Goal: Task Accomplishment & Management: Manage account settings

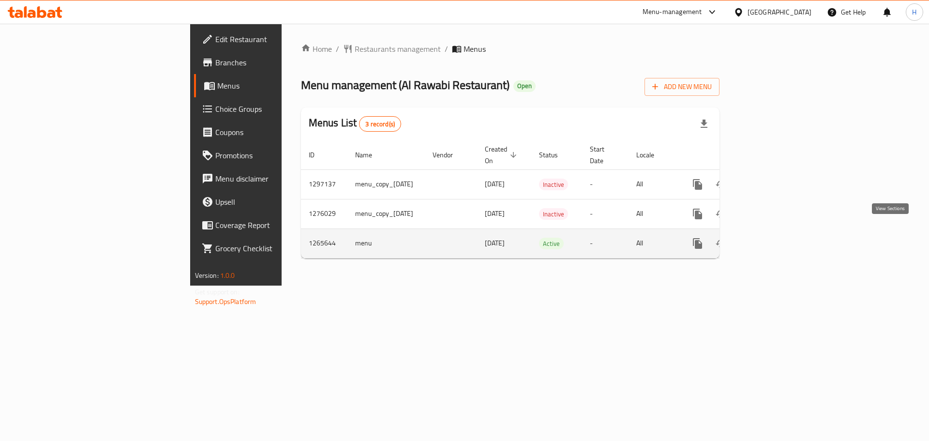
click at [779, 235] on link "enhanced table" at bounding box center [767, 243] width 23 height 23
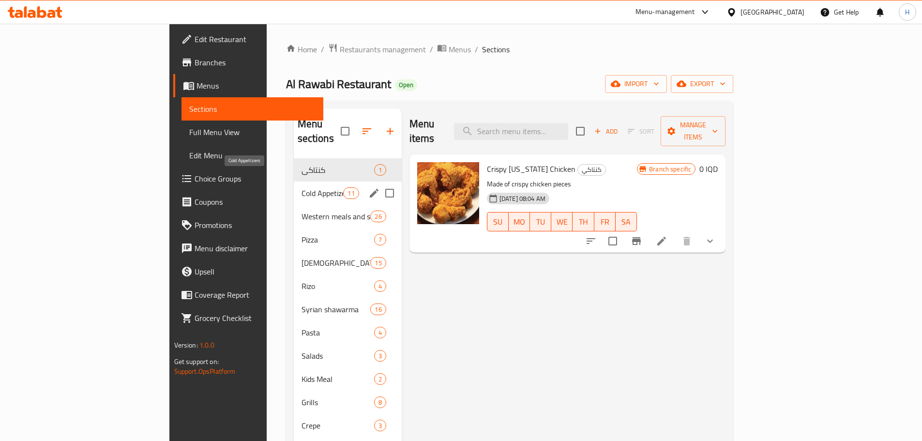
click at [301, 187] on span "Cold Appetizers" at bounding box center [322, 193] width 42 height 12
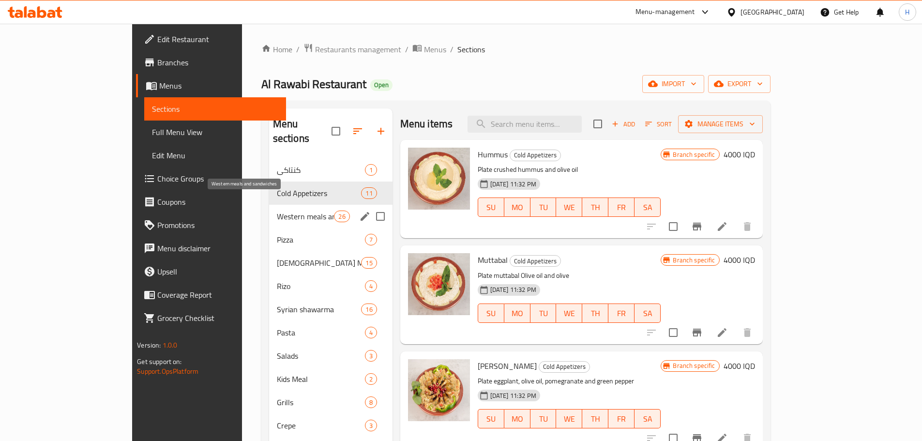
click at [277, 210] on span "Western meals and sandwiches" at bounding box center [306, 216] width 58 height 12
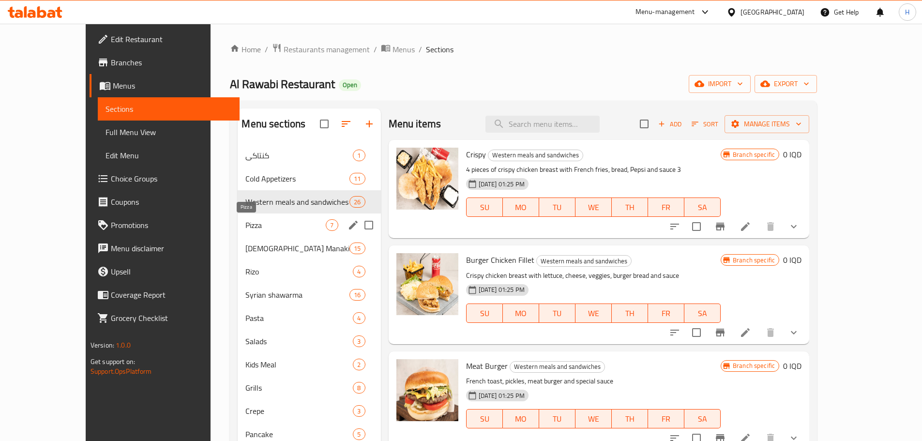
click at [245, 228] on span "Pizza" at bounding box center [285, 225] width 80 height 12
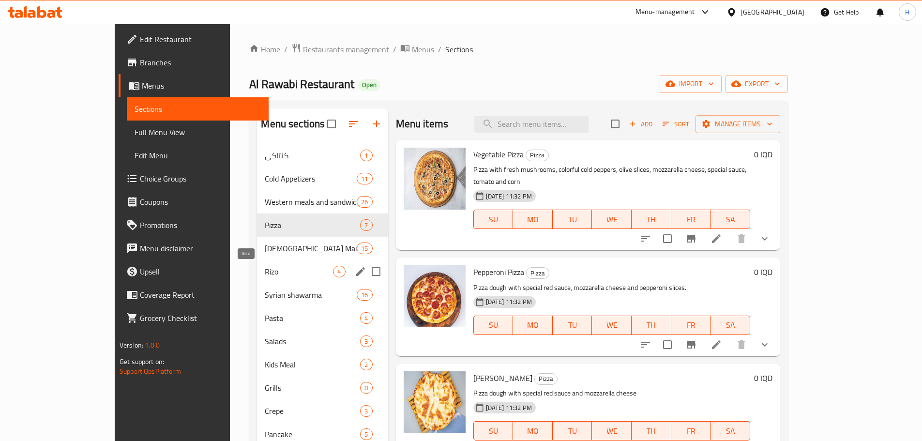
click at [265, 271] on span "Rizo" at bounding box center [299, 272] width 68 height 12
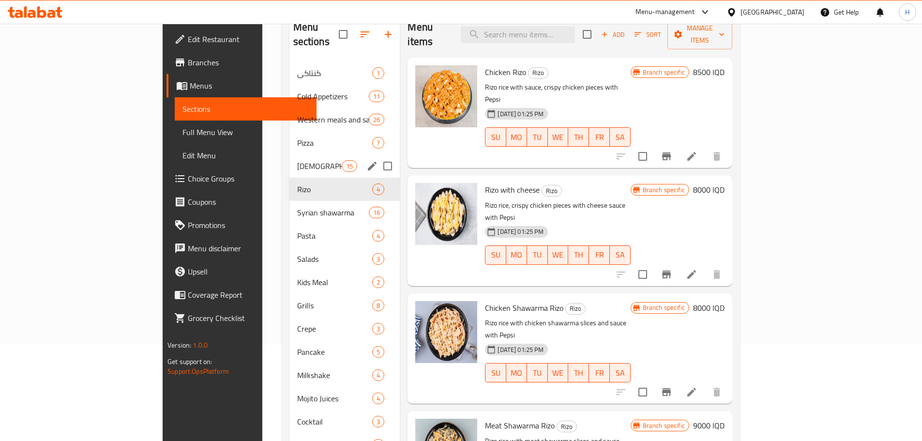
scroll to position [48, 0]
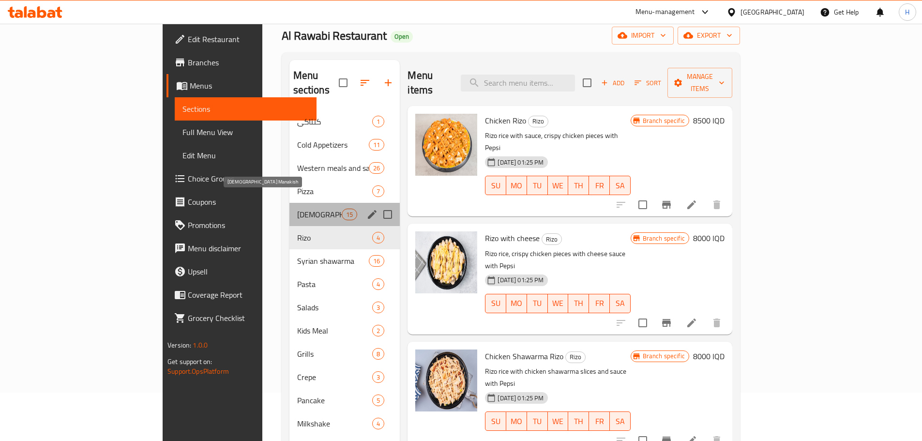
click at [297, 209] on span "[DEMOGRAPHIC_DATA] Manakish" at bounding box center [319, 215] width 45 height 12
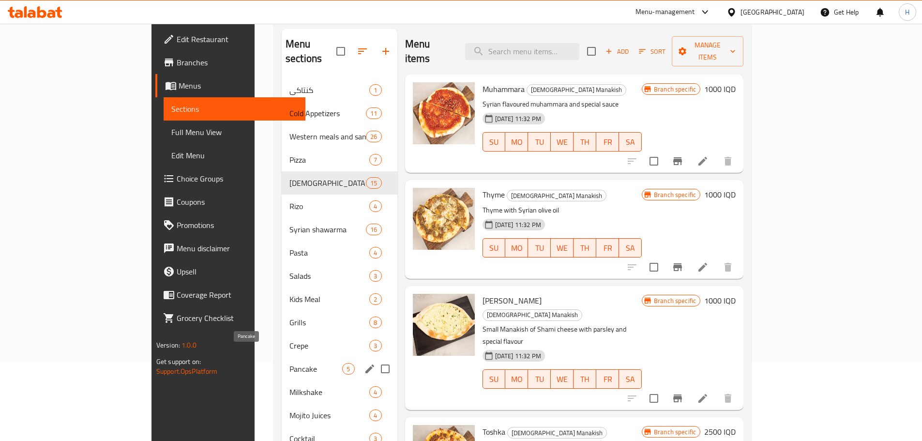
scroll to position [97, 0]
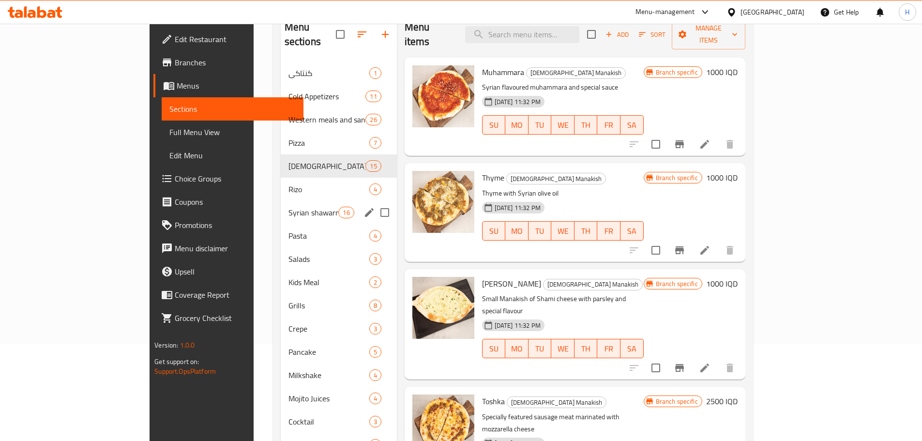
click at [288, 207] on span "Syrian shawarma" at bounding box center [313, 213] width 50 height 12
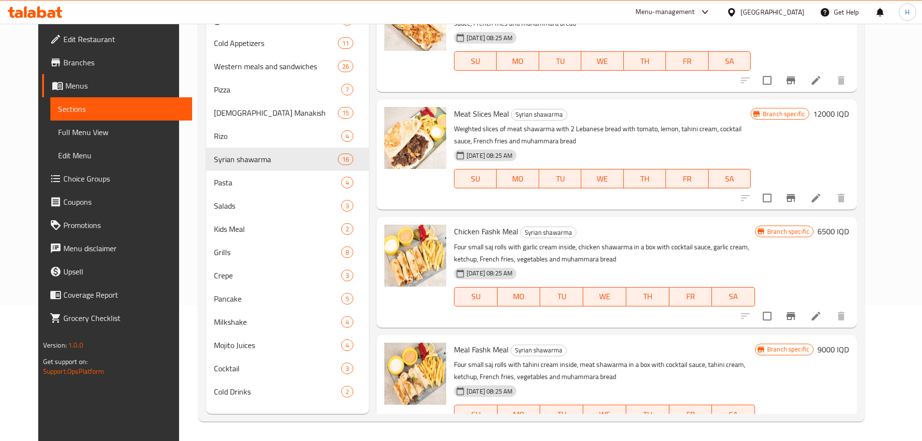
scroll to position [1347, 0]
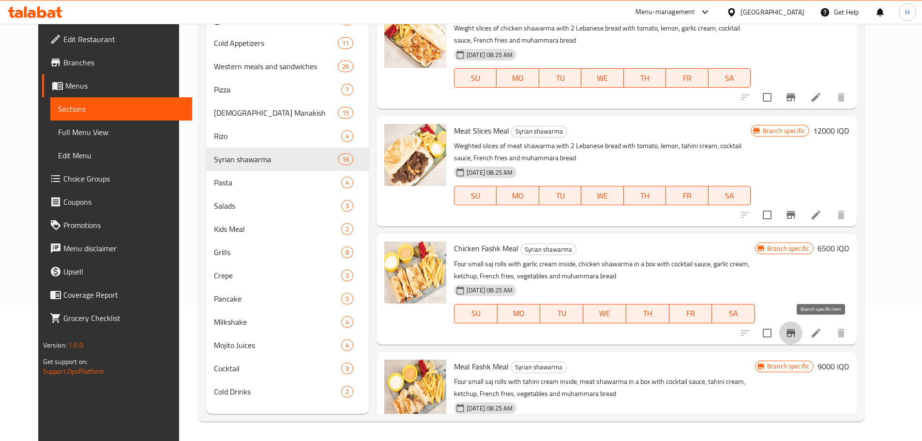
click at [795, 332] on icon "Branch-specific-item" at bounding box center [790, 333] width 9 height 8
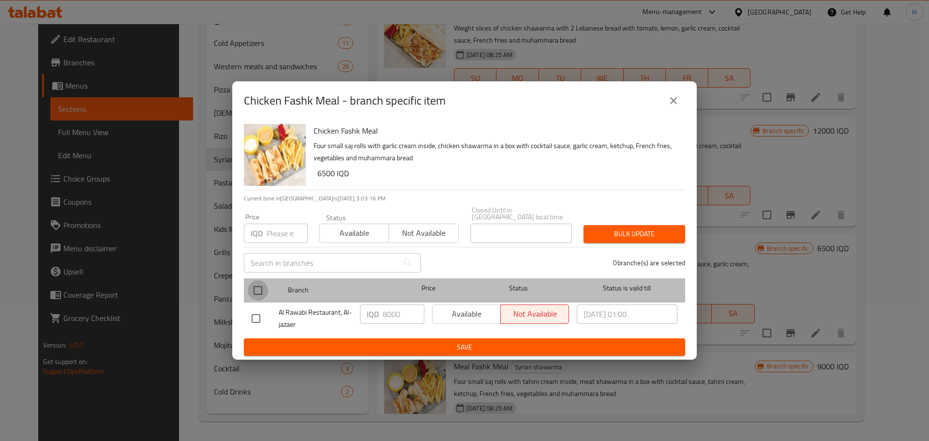
click at [258, 287] on input "checkbox" at bounding box center [258, 290] width 20 height 20
checkbox input "true"
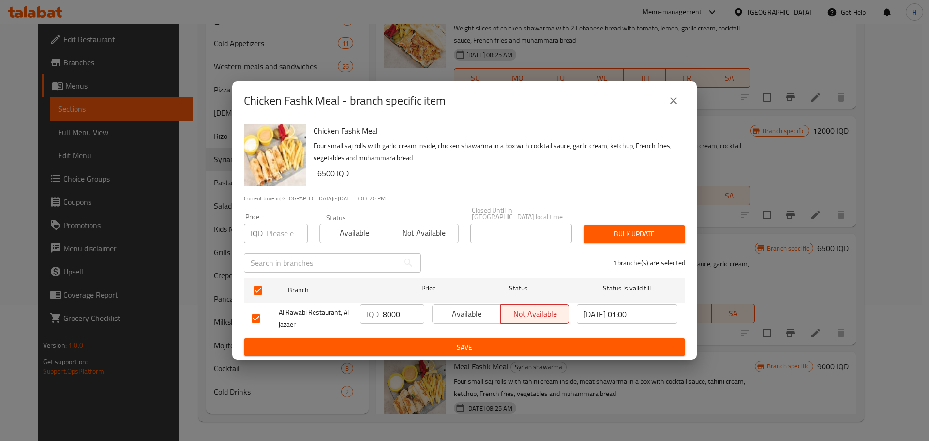
click at [419, 341] on span "Save" at bounding box center [465, 347] width 426 height 12
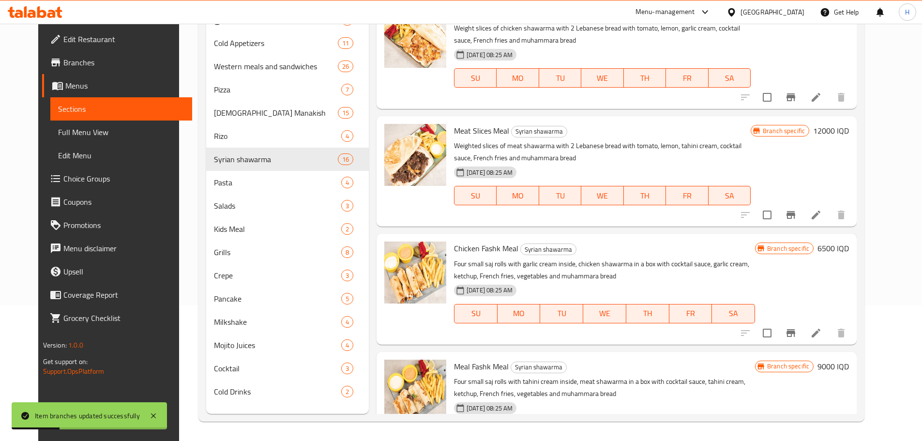
scroll to position [1395, 0]
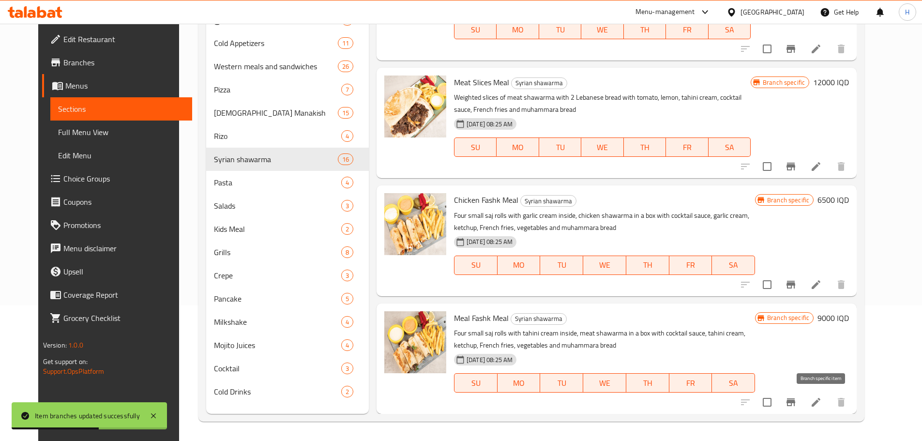
click at [796, 402] on icon "Branch-specific-item" at bounding box center [791, 402] width 12 height 12
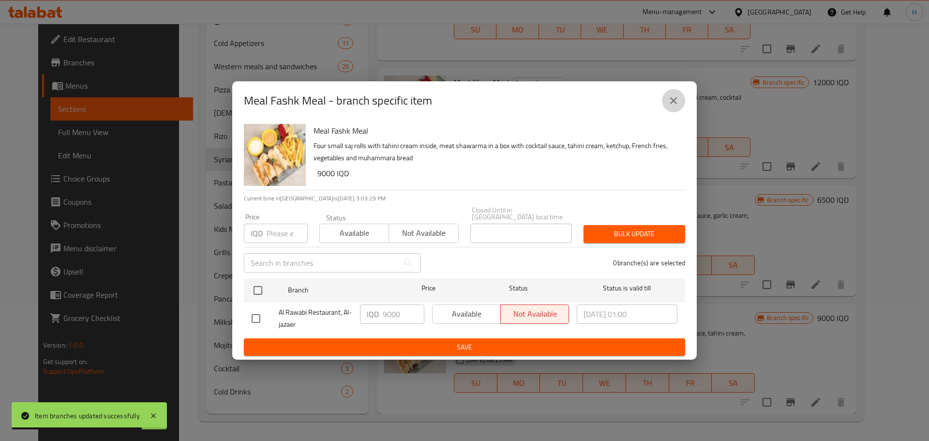
click at [671, 104] on icon "close" at bounding box center [674, 101] width 12 height 12
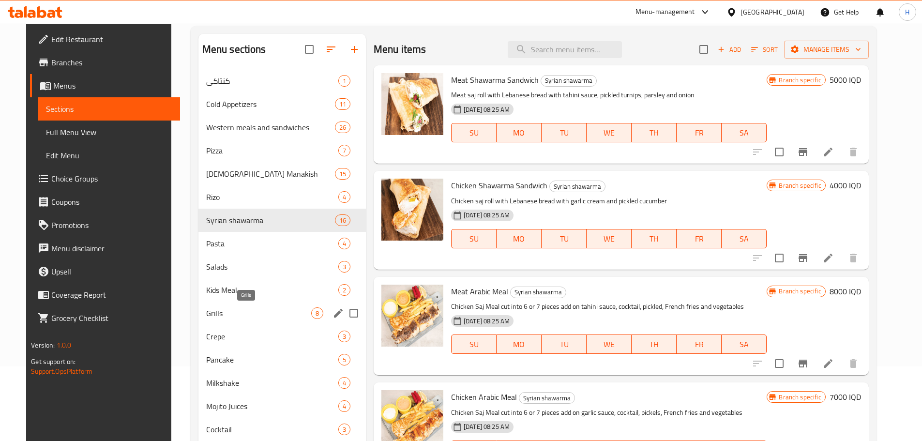
scroll to position [97, 0]
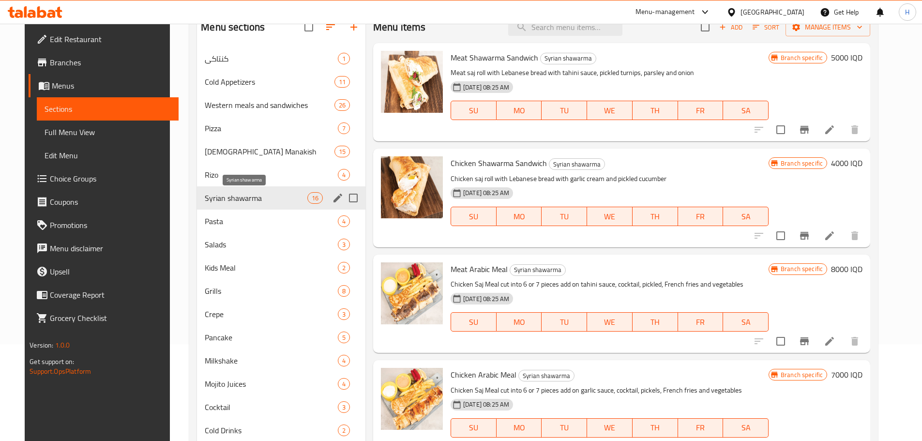
click at [226, 197] on span "Syrian shawarma" at bounding box center [256, 198] width 102 height 12
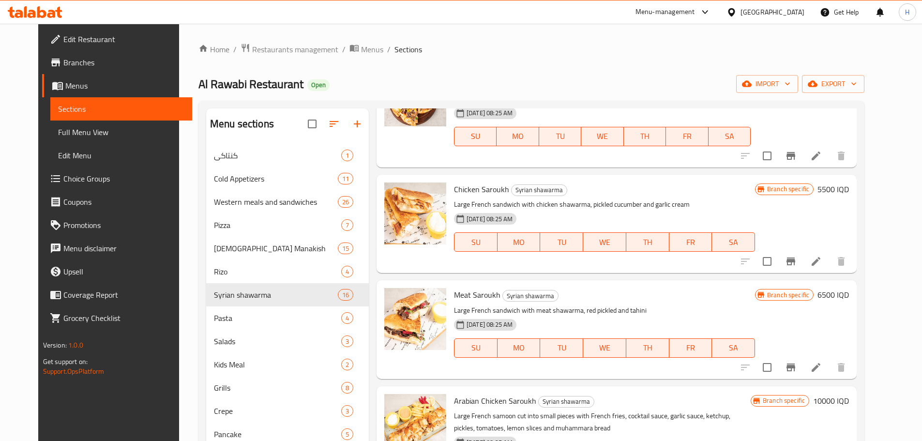
scroll to position [629, 0]
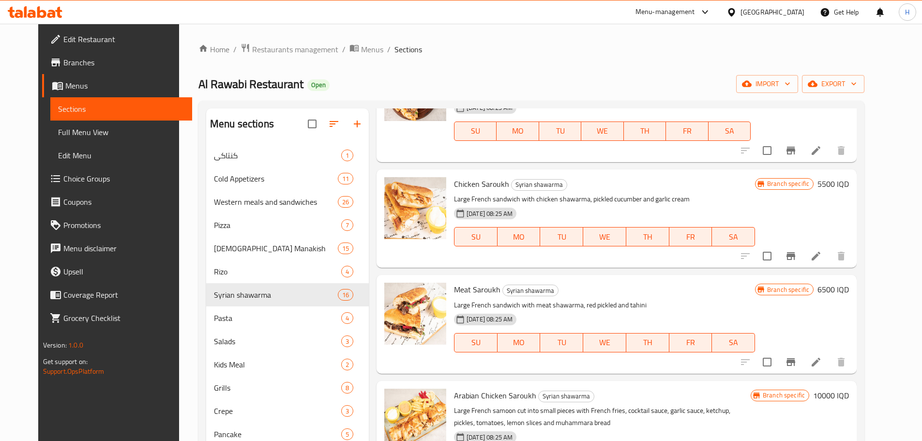
click at [796, 366] on icon "Branch-specific-item" at bounding box center [791, 362] width 12 height 12
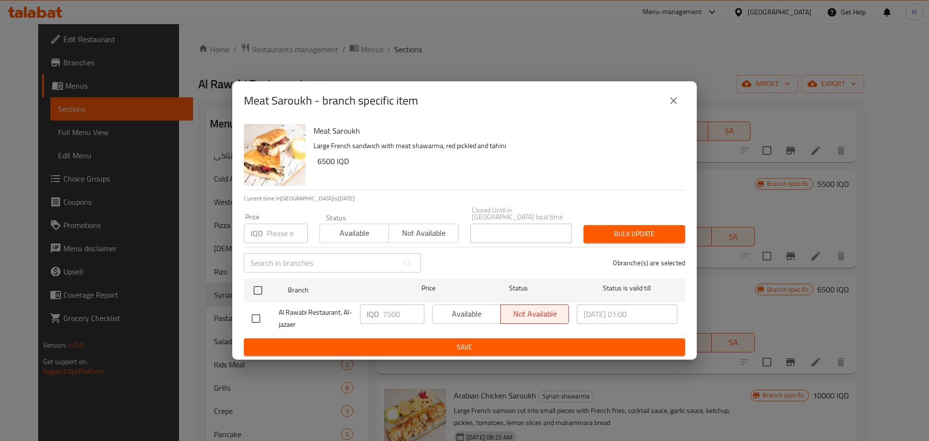
click at [690, 368] on div "Meat Saroukh - branch specific item Meat Saroukh Large French sandwich with mea…" at bounding box center [464, 220] width 929 height 441
click at [255, 313] on input "checkbox" at bounding box center [256, 318] width 20 height 20
checkbox input "true"
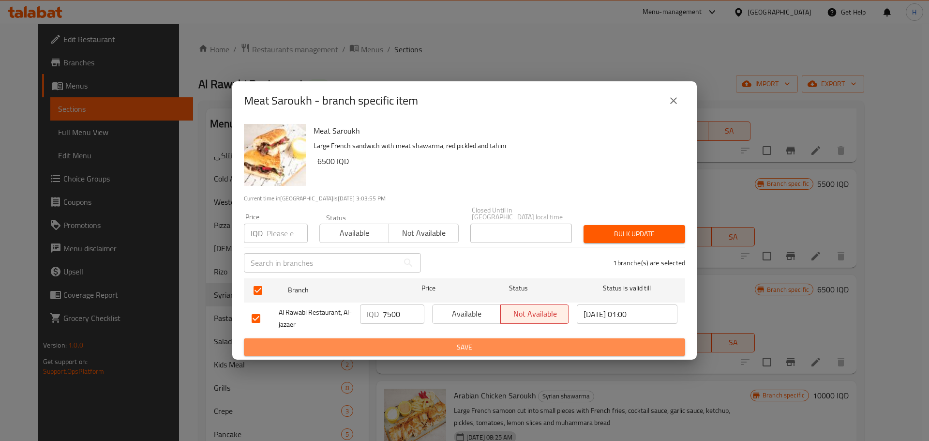
click at [334, 344] on span "Save" at bounding box center [465, 347] width 426 height 12
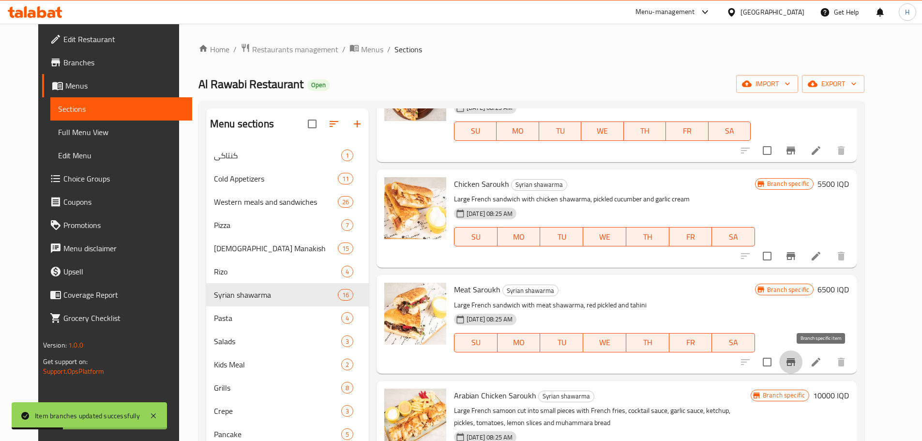
click at [802, 363] on button "Branch-specific-item" at bounding box center [790, 361] width 23 height 23
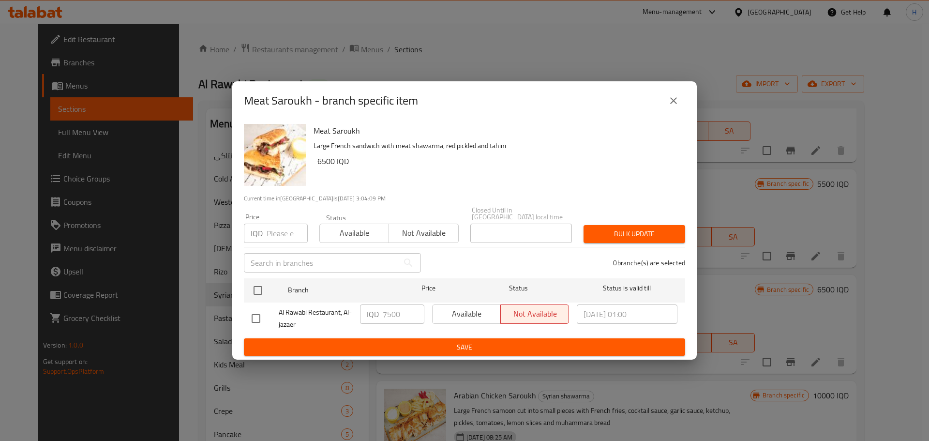
click at [446, 310] on div "Available Not available" at bounding box center [500, 313] width 137 height 19
click at [462, 314] on div "Available Not available" at bounding box center [500, 313] width 137 height 19
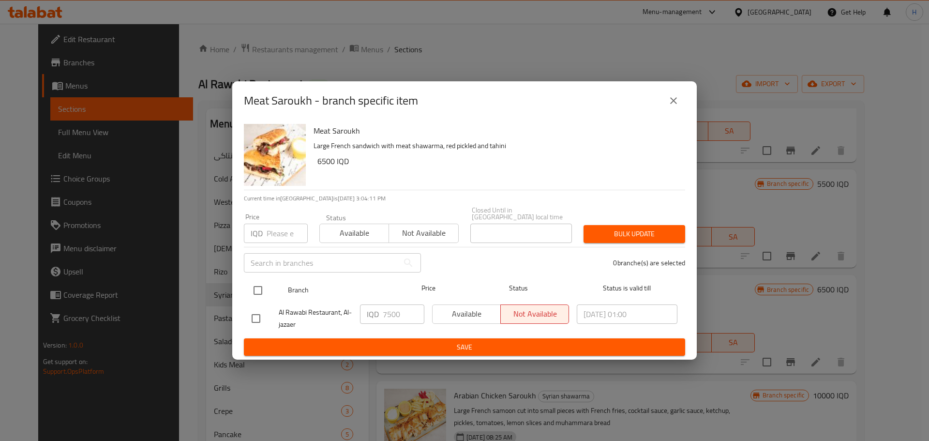
click at [255, 286] on input "checkbox" at bounding box center [258, 290] width 20 height 20
checkbox input "true"
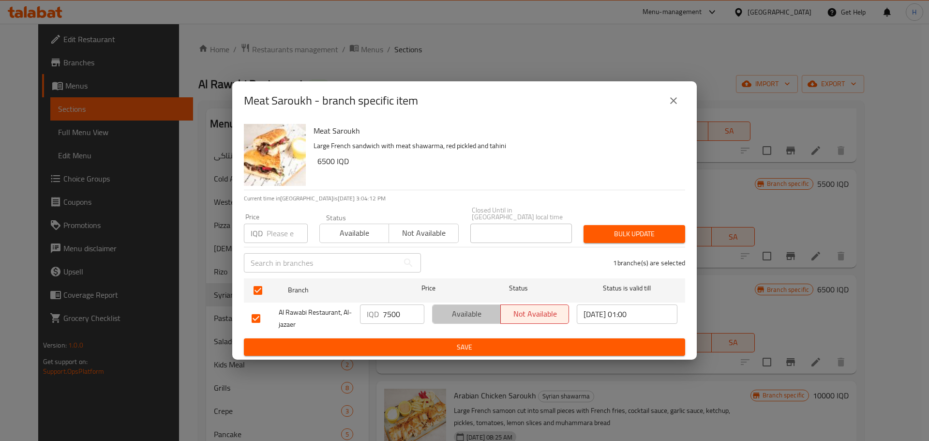
click at [458, 315] on span "Available" at bounding box center [466, 314] width 60 height 14
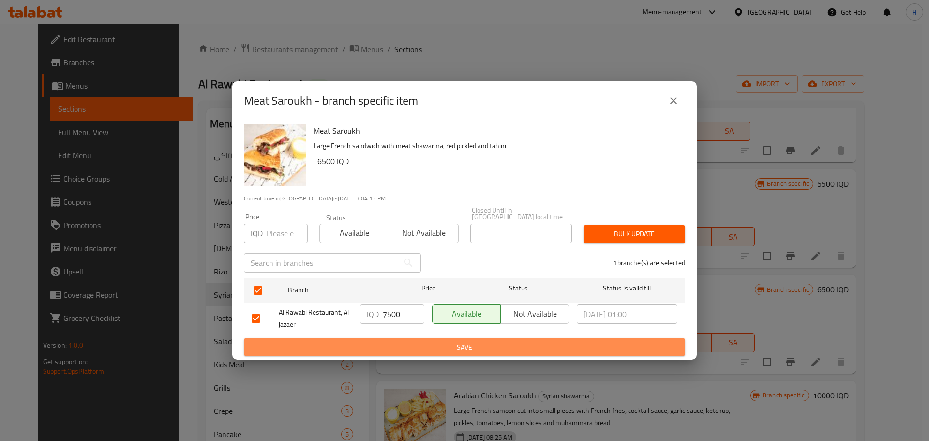
drag, startPoint x: 460, startPoint y: 337, endPoint x: 461, endPoint y: 342, distance: 5.4
click at [460, 338] on button "Save" at bounding box center [464, 347] width 441 height 18
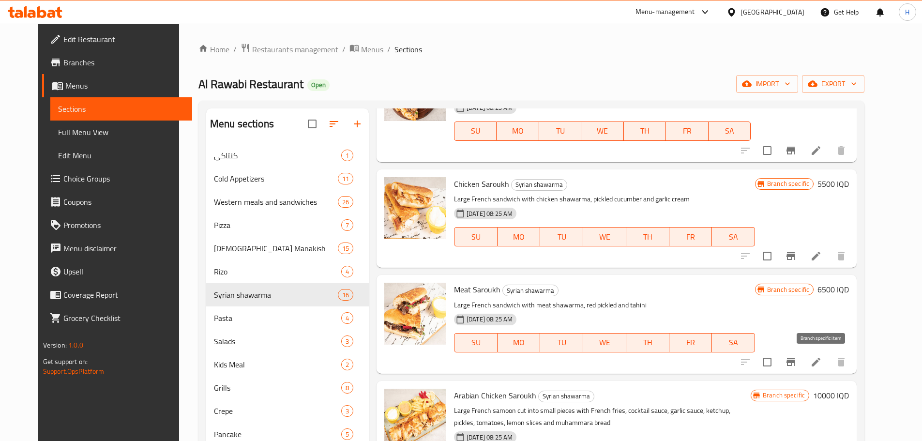
click at [796, 359] on icon "Branch-specific-item" at bounding box center [791, 362] width 12 height 12
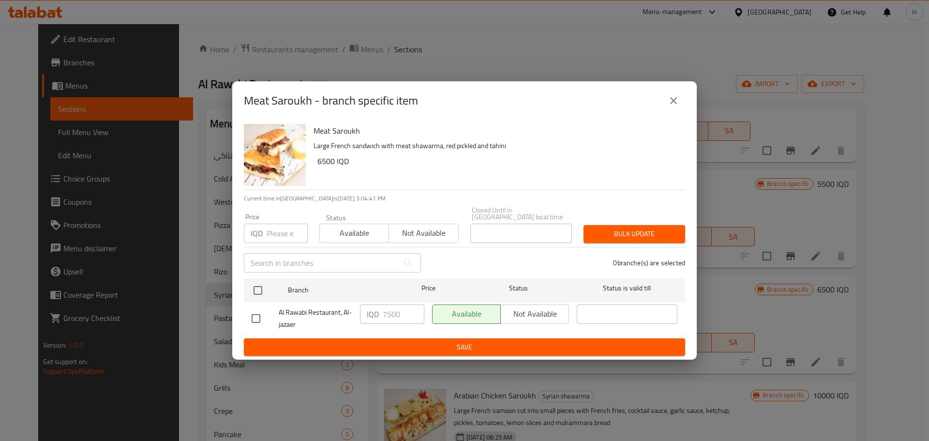
click at [679, 102] on icon "close" at bounding box center [674, 101] width 12 height 12
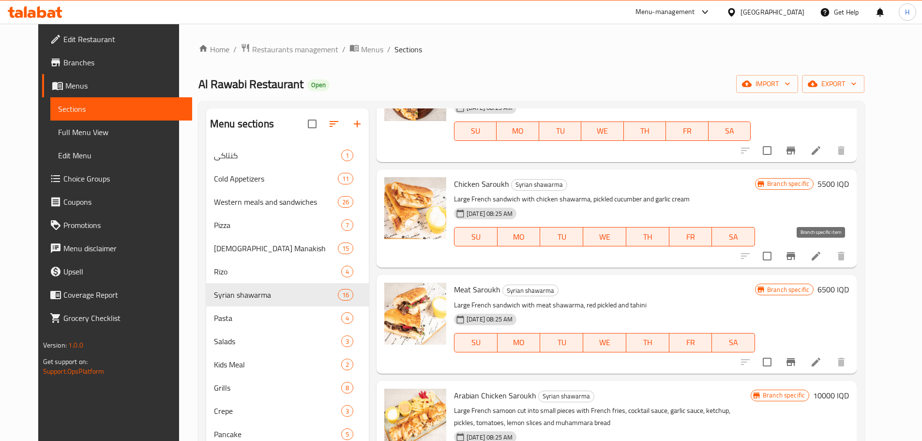
click at [795, 260] on icon "Branch-specific-item" at bounding box center [790, 256] width 9 height 8
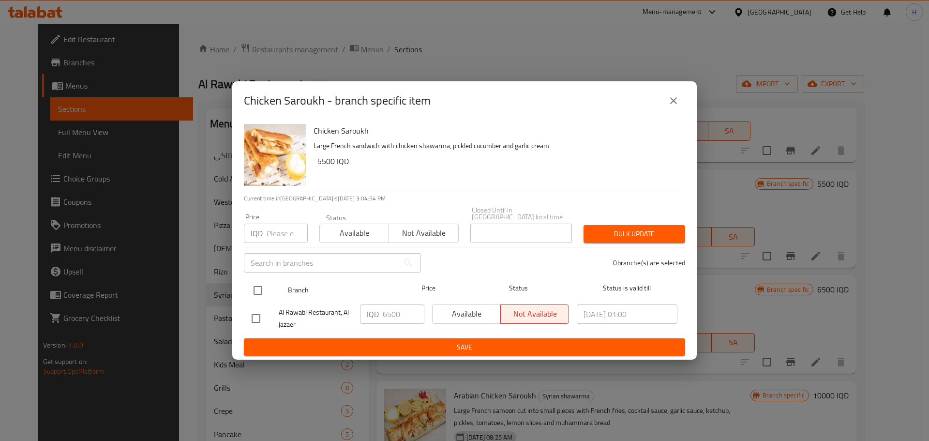
click at [256, 285] on input "checkbox" at bounding box center [258, 290] width 20 height 20
checkbox input "true"
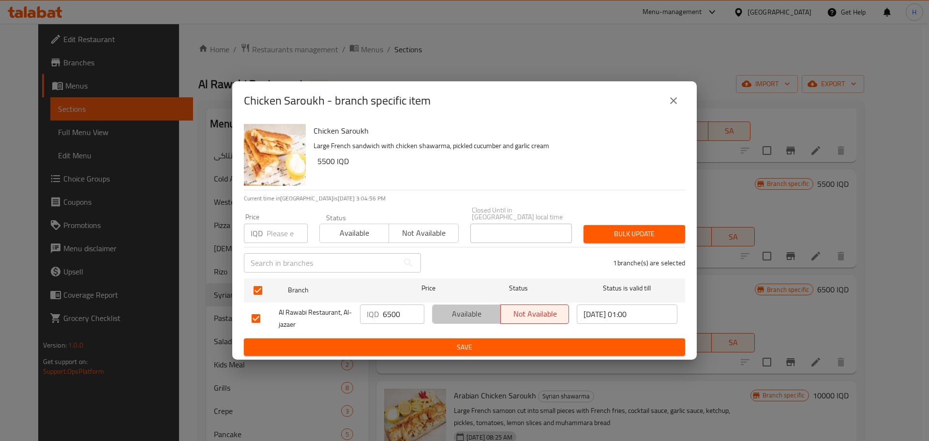
click at [473, 309] on span "Available" at bounding box center [466, 314] width 60 height 14
click at [466, 352] on button "Save" at bounding box center [464, 347] width 441 height 18
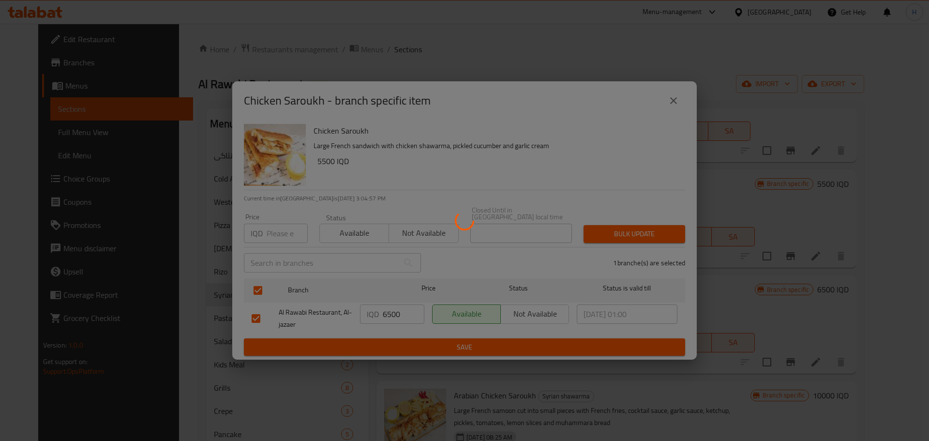
click at [470, 338] on div at bounding box center [464, 220] width 929 height 441
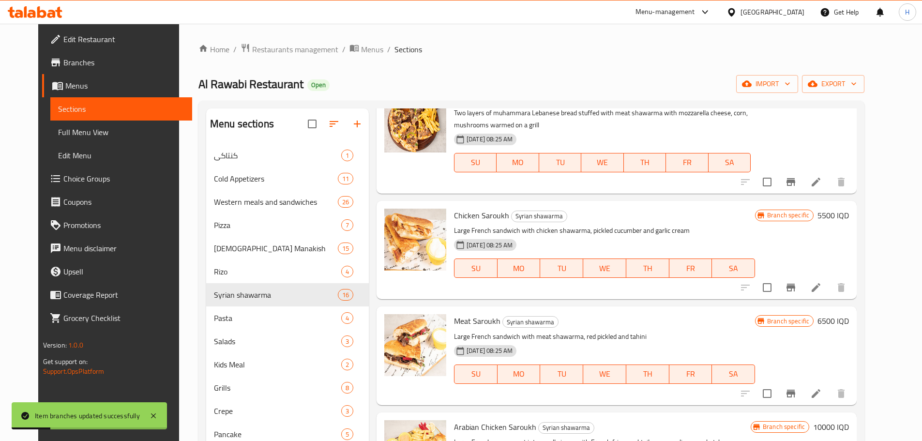
scroll to position [581, 0]
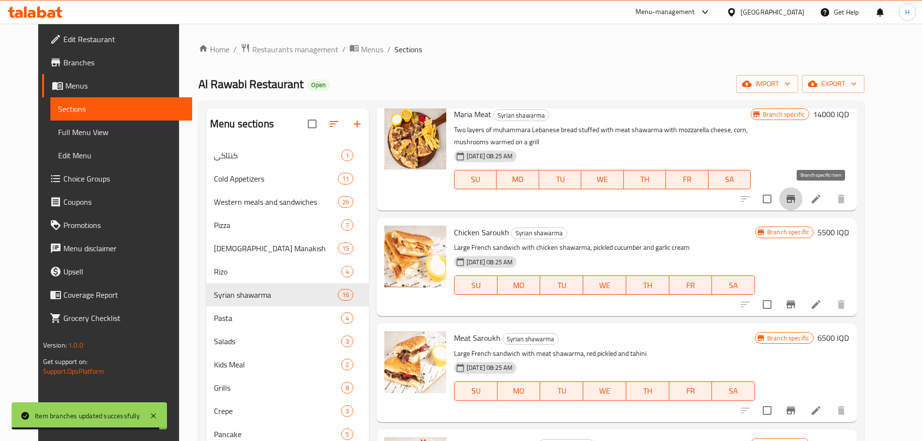
click at [796, 201] on icon "Branch-specific-item" at bounding box center [791, 199] width 12 height 12
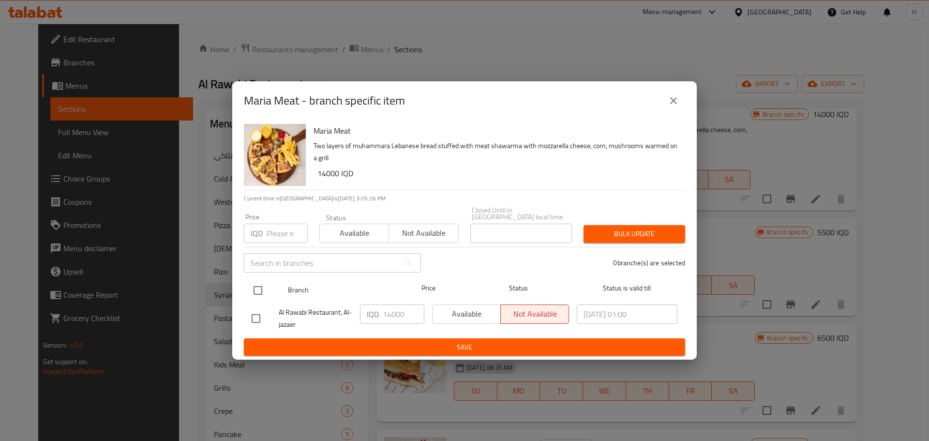
click at [258, 284] on input "checkbox" at bounding box center [258, 290] width 20 height 20
checkbox input "true"
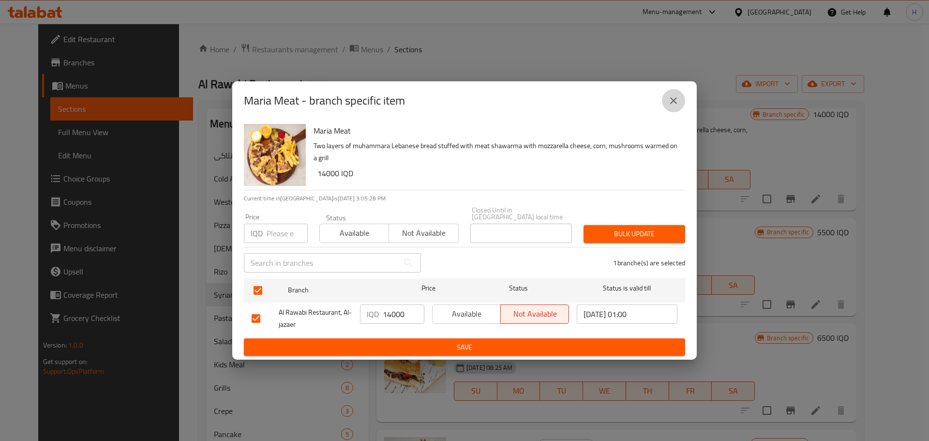
click at [673, 104] on icon "close" at bounding box center [673, 100] width 7 height 7
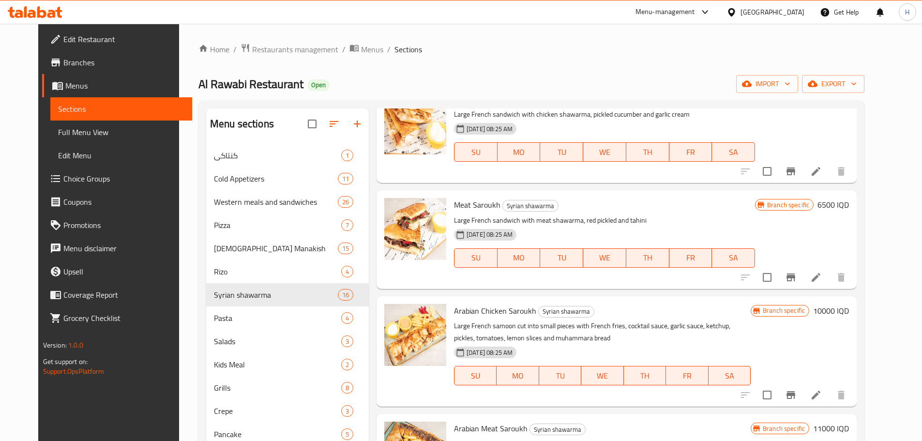
scroll to position [726, 0]
